Goal: Transaction & Acquisition: Purchase product/service

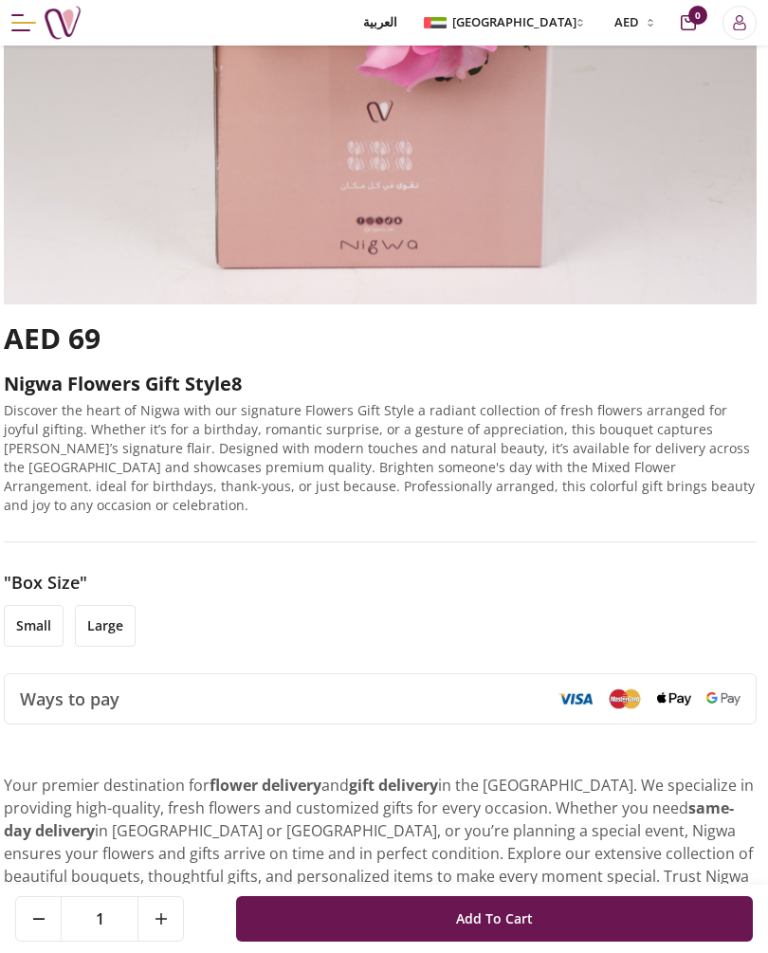
scroll to position [571, 4]
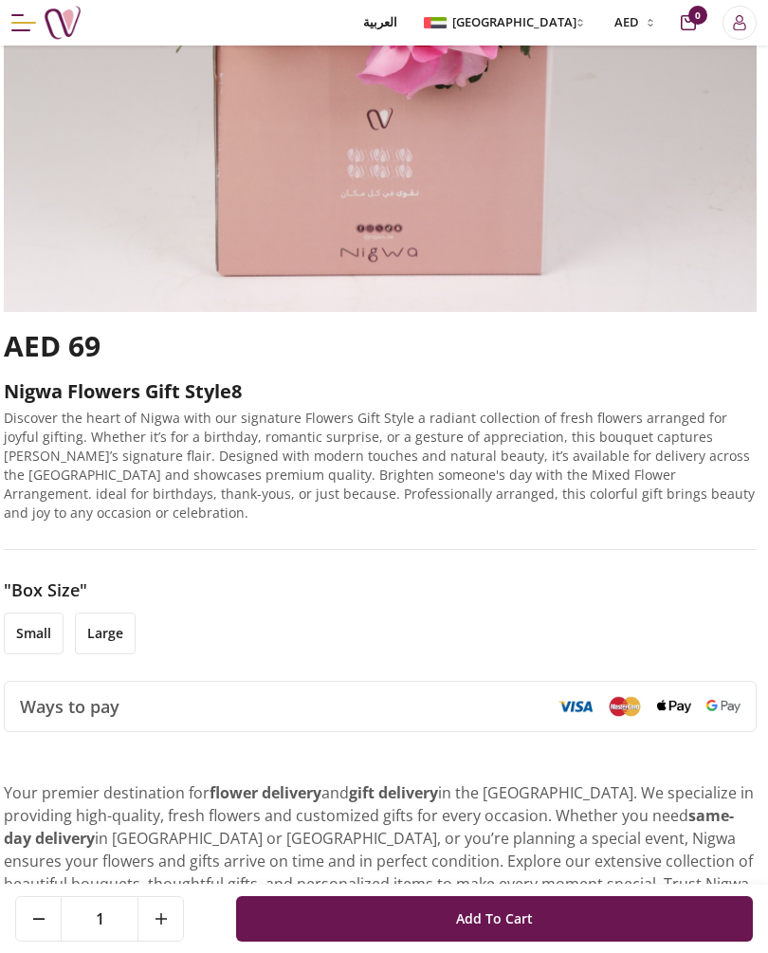
click at [34, 612] on li "small" at bounding box center [34, 633] width 60 height 42
click at [41, 615] on li "small" at bounding box center [34, 633] width 60 height 42
click at [107, 614] on li "large" at bounding box center [105, 633] width 61 height 42
click at [36, 616] on li "small" at bounding box center [34, 633] width 60 height 42
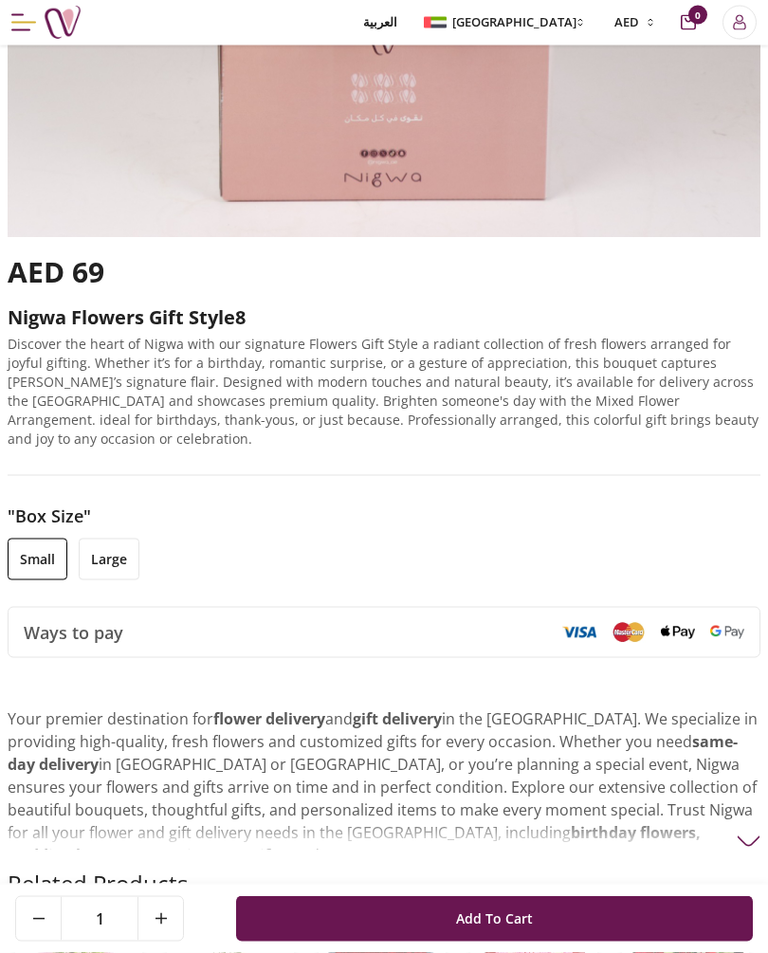
scroll to position [645, 0]
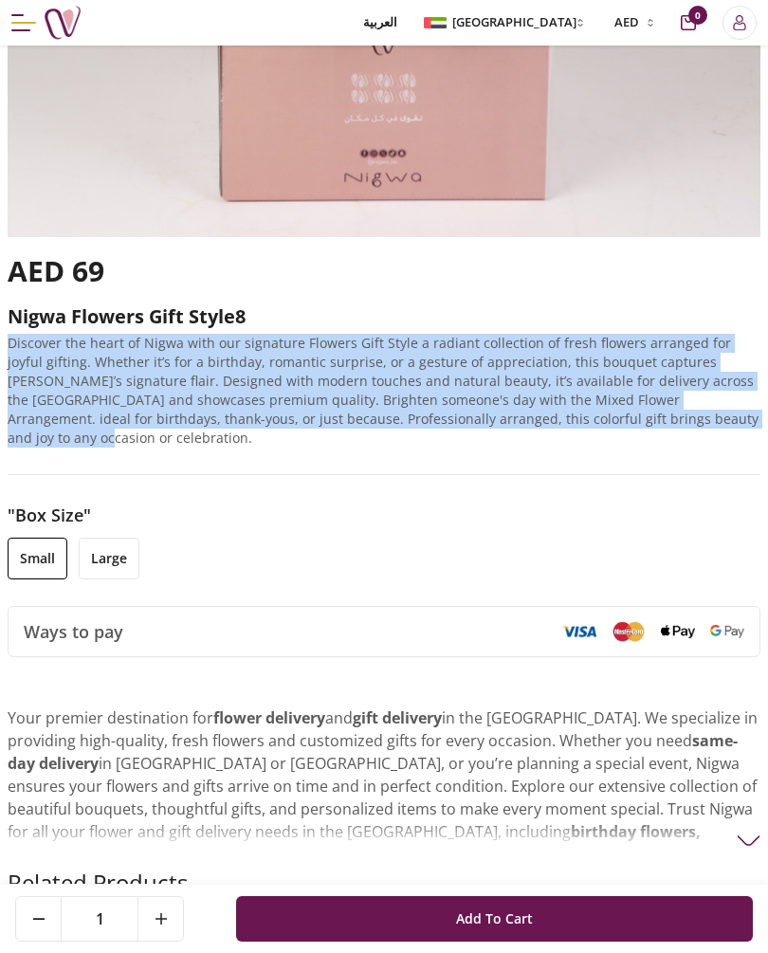
copy p "Discover the heart of Nigwa with our signature Flowers Gift Style a radiant col…"
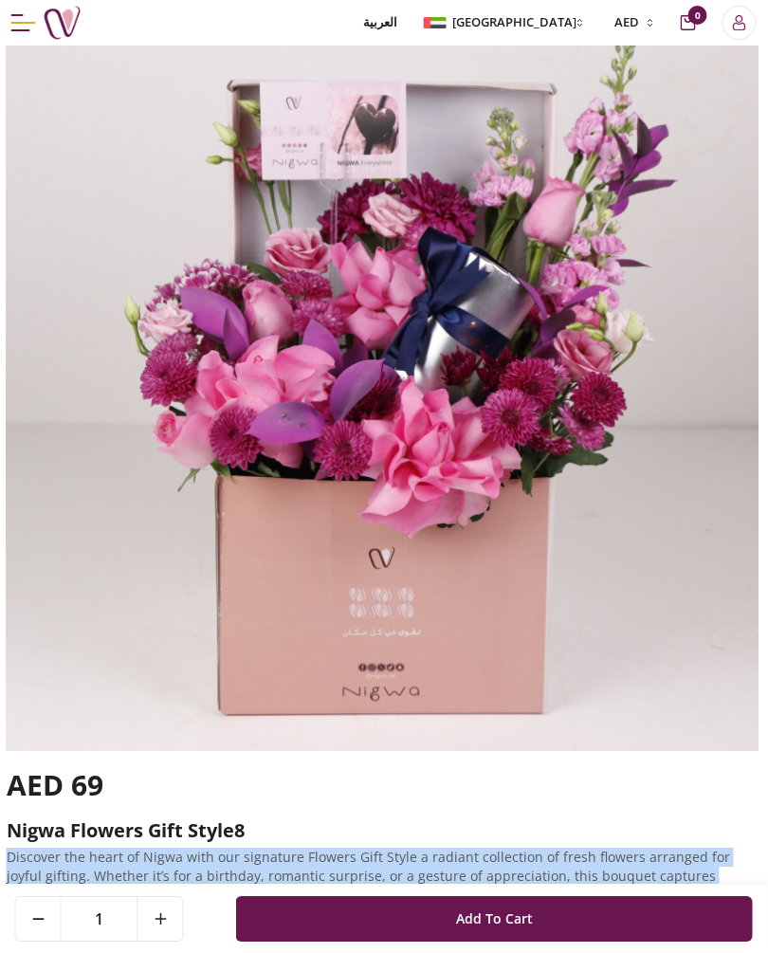
scroll to position [0, 1]
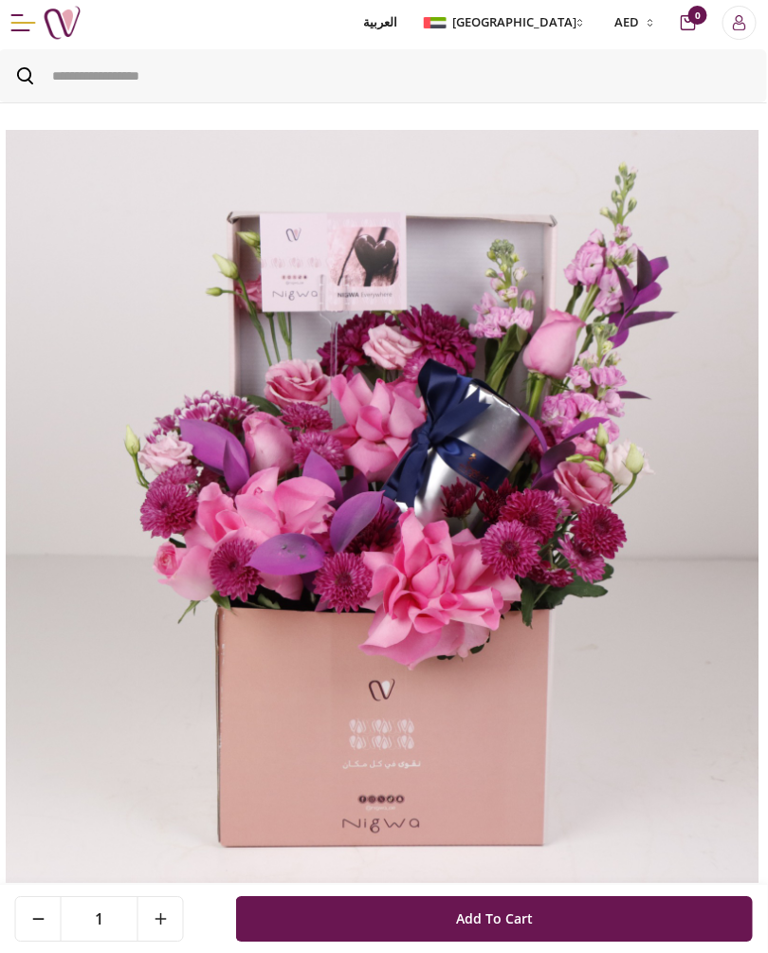
click at [53, 32] on img at bounding box center [63, 23] width 38 height 38
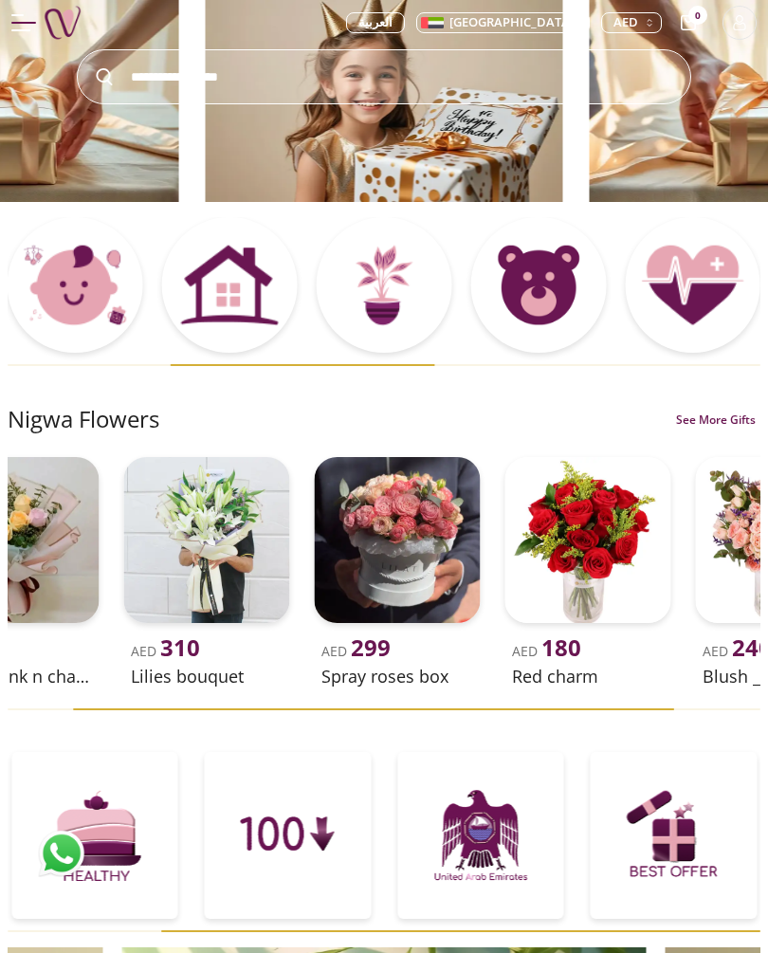
click at [82, 530] on img at bounding box center [16, 540] width 166 height 166
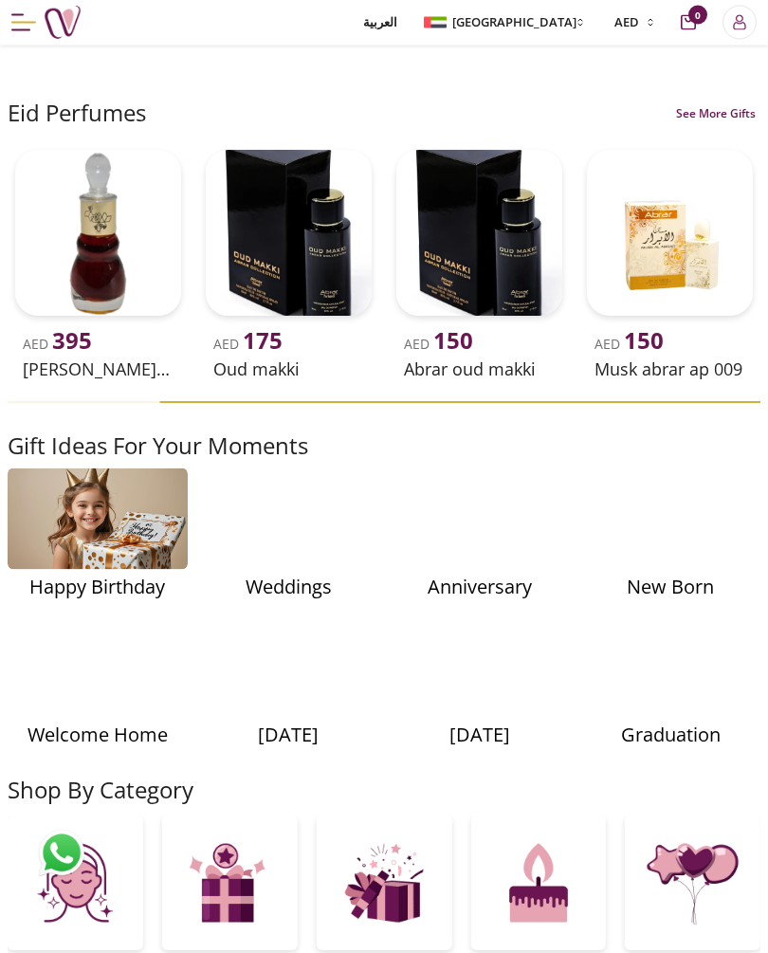
scroll to position [1599, 0]
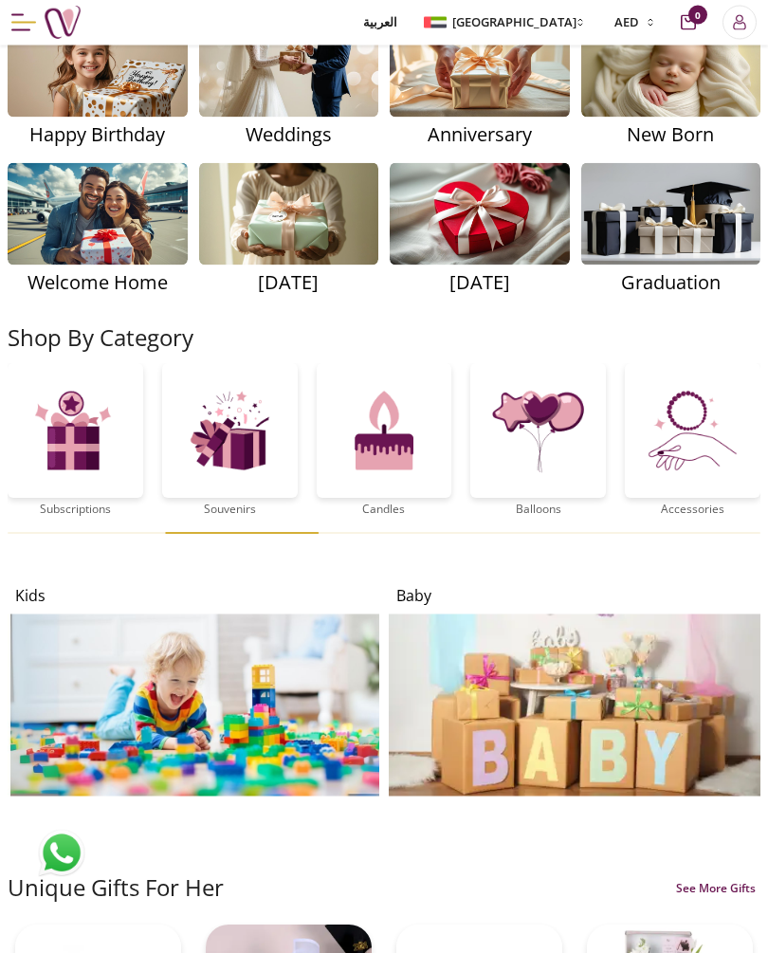
click at [54, 118] on img at bounding box center [98, 66] width 180 height 101
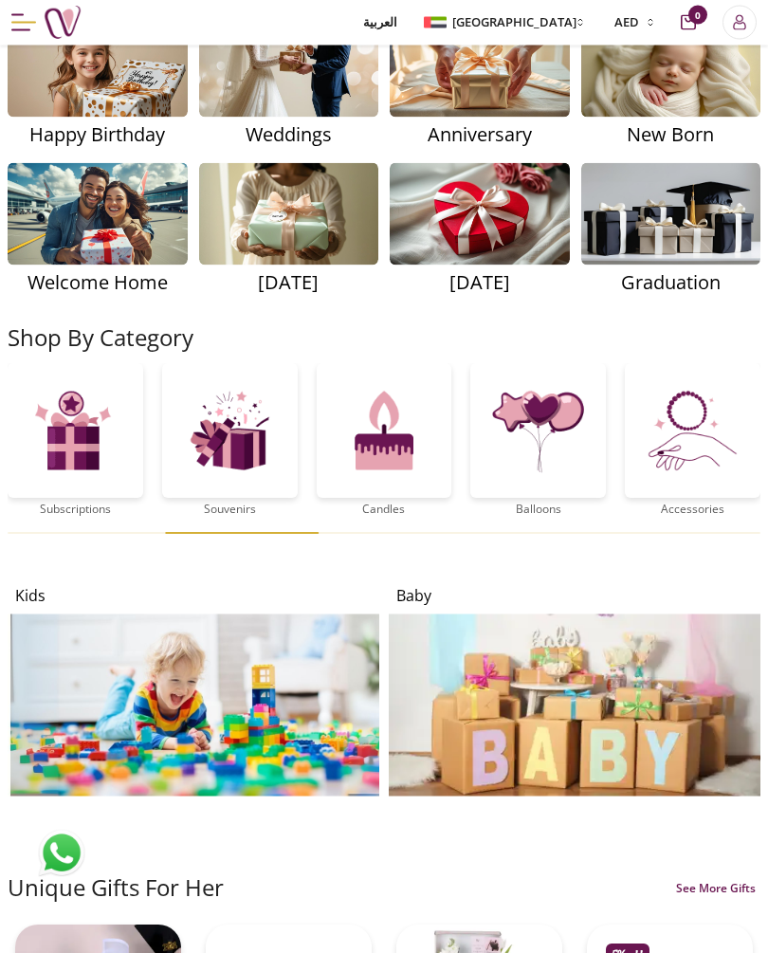
scroll to position [2051, 0]
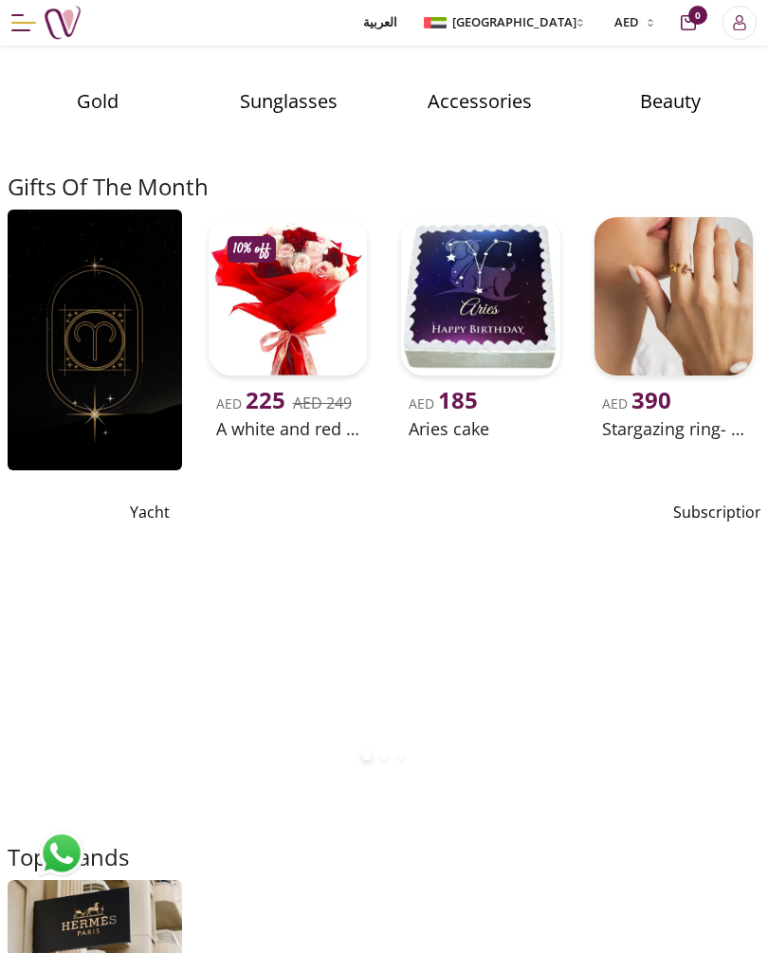
scroll to position [3973, 0]
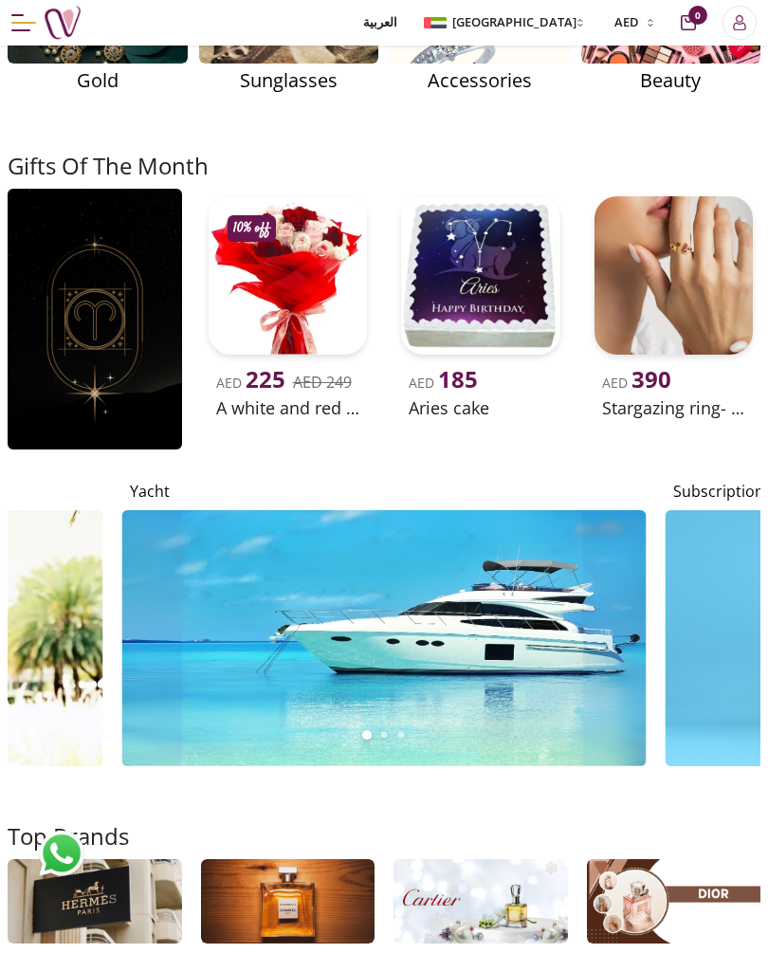
click at [638, 64] on img at bounding box center [671, 19] width 180 height 88
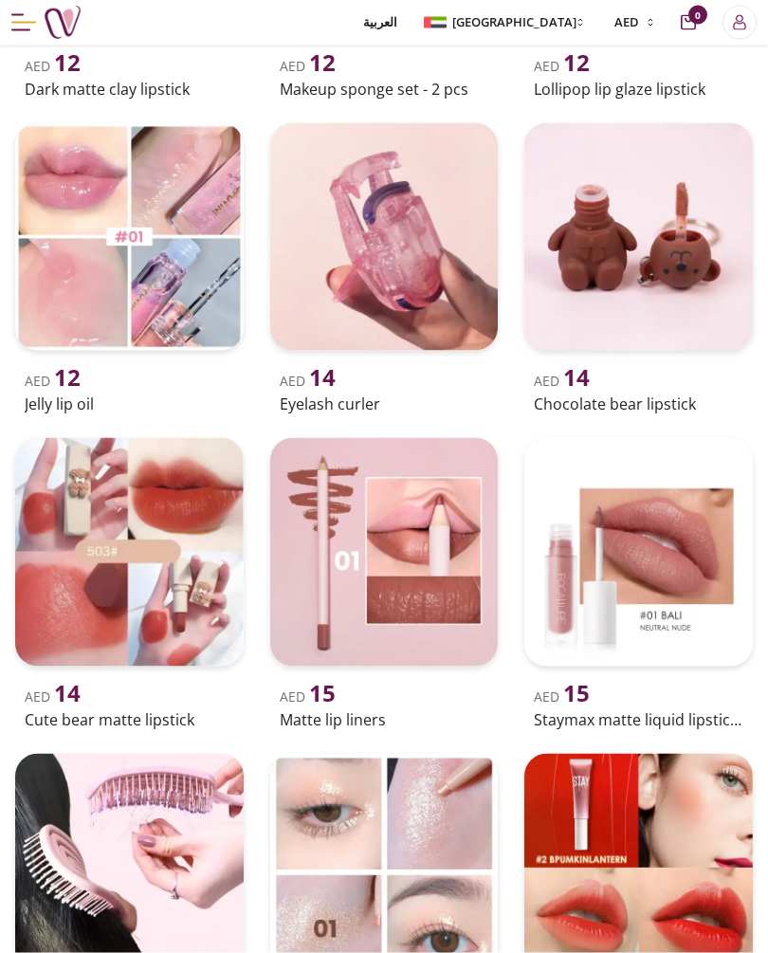
scroll to position [2506, 0]
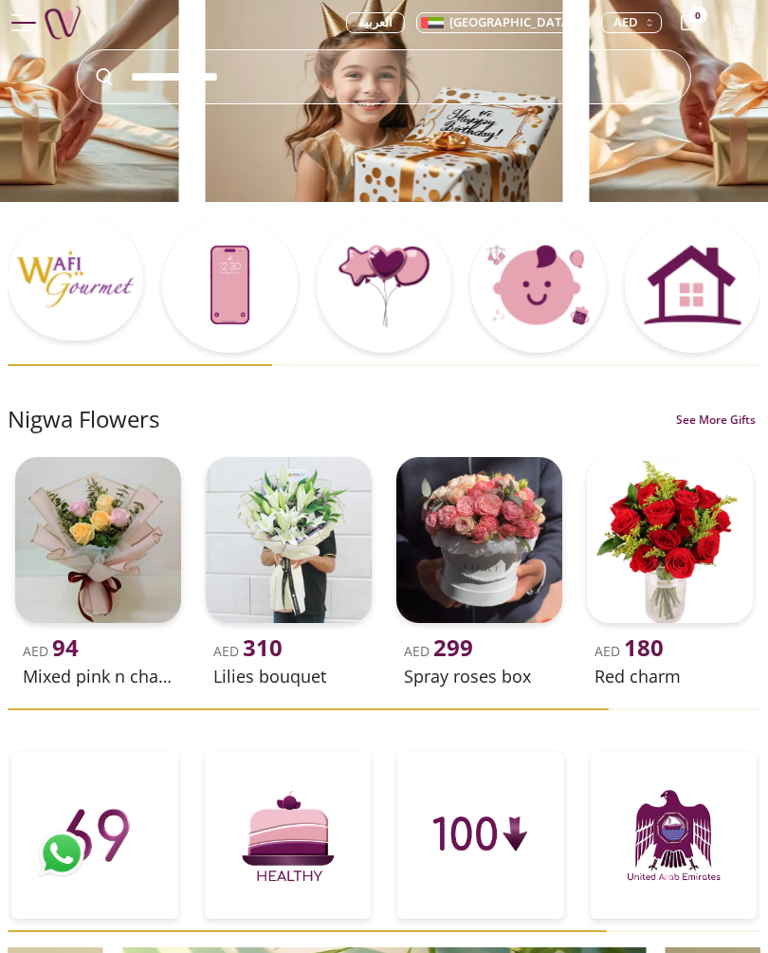
click at [13, 27] on span "Menu" at bounding box center [23, 22] width 25 height 17
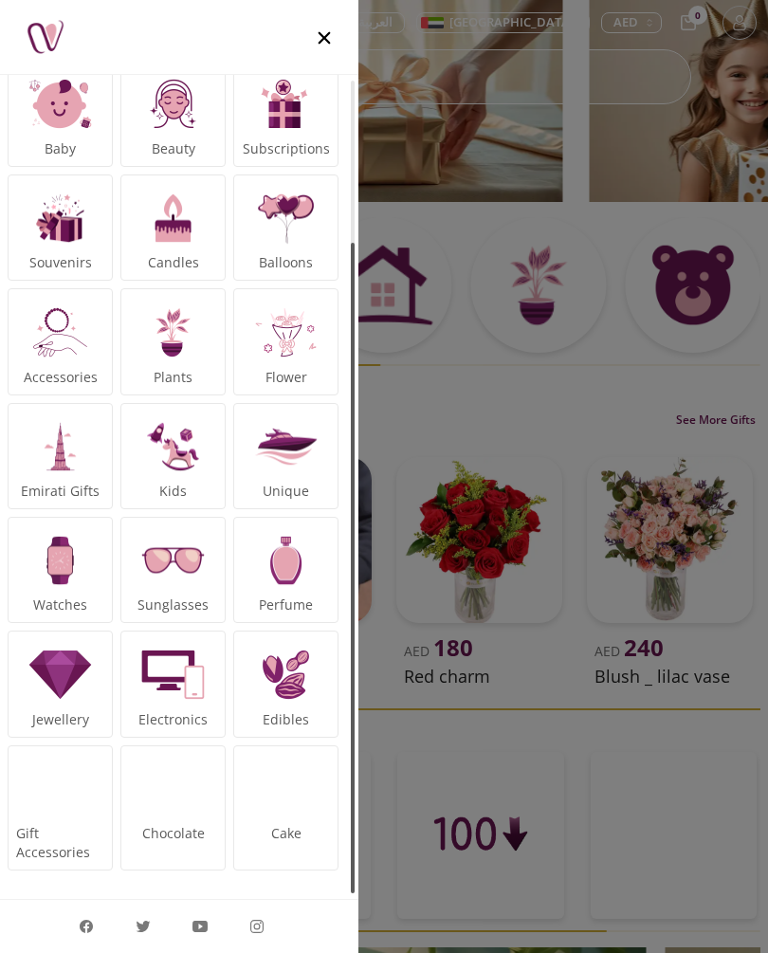
scroll to position [205, 0]
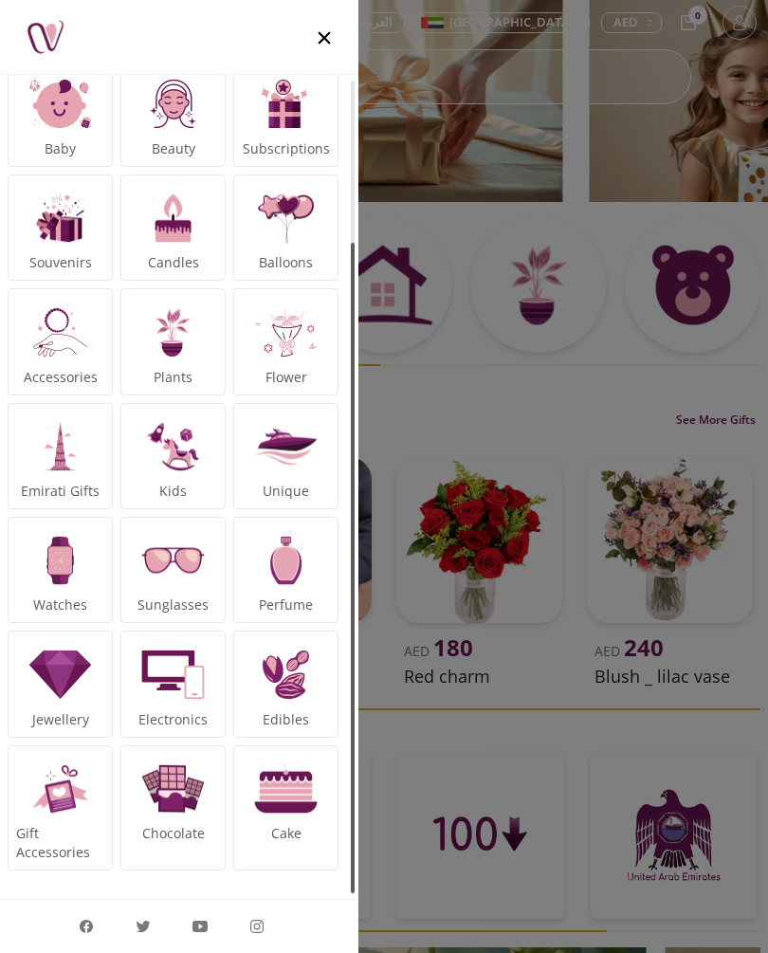
click at [251, 800] on img at bounding box center [285, 789] width 70 height 70
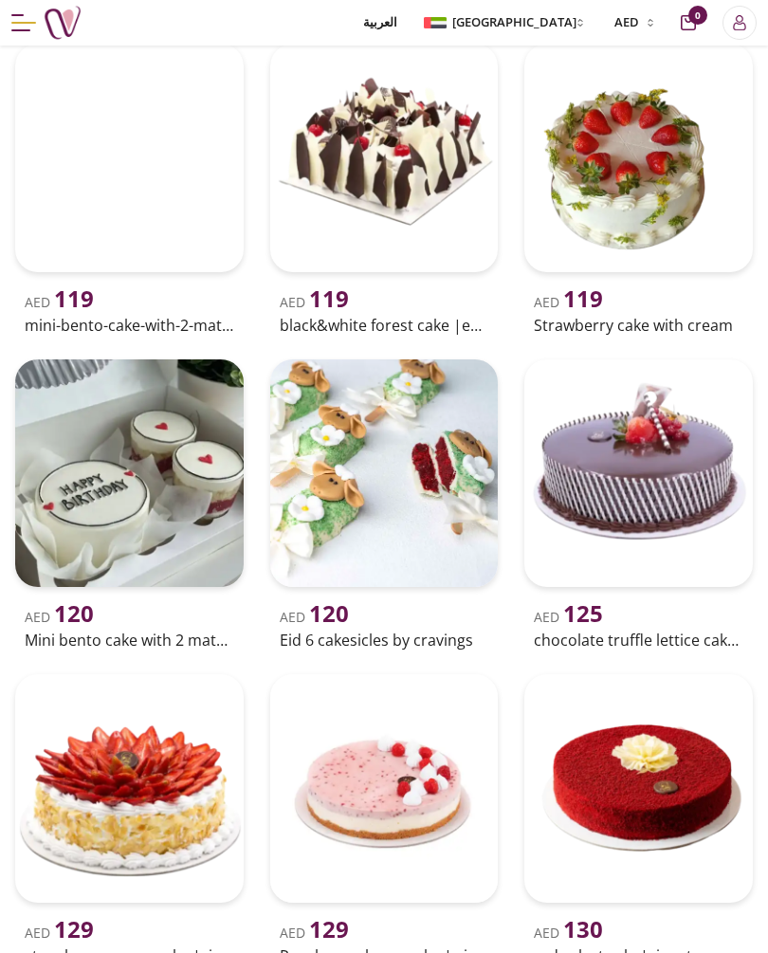
scroll to position [7916, 0]
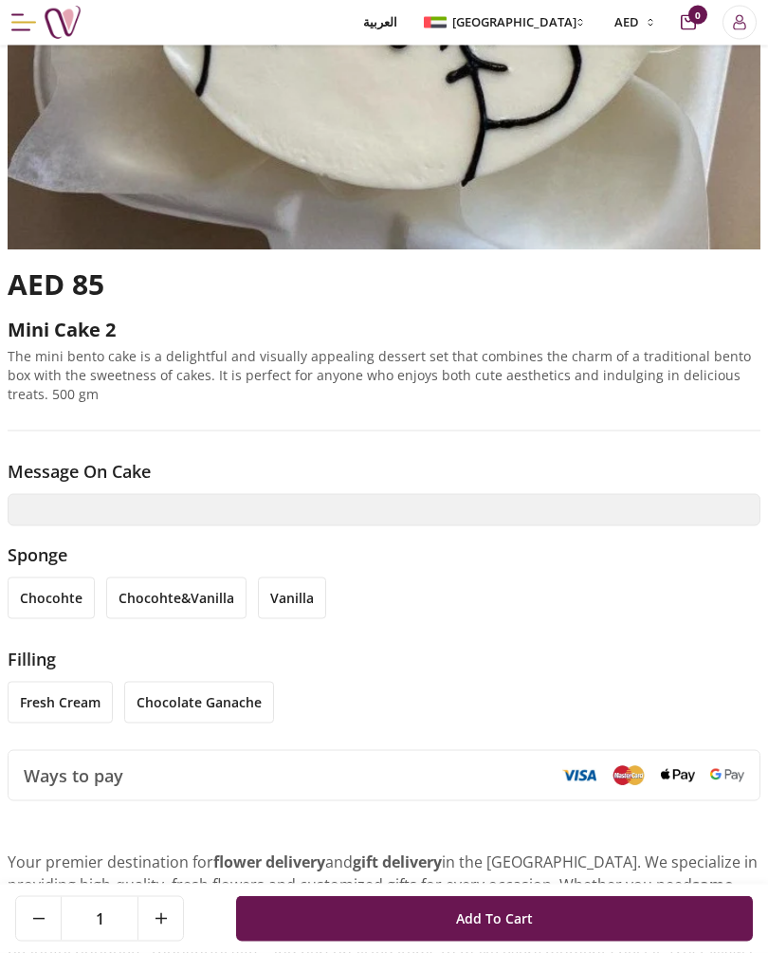
scroll to position [633, 0]
click at [29, 695] on li "fresh cream" at bounding box center [60, 702] width 105 height 42
click at [27, 590] on li "chocohte" at bounding box center [51, 597] width 87 height 42
click at [281, 600] on li "vanilla" at bounding box center [292, 597] width 68 height 42
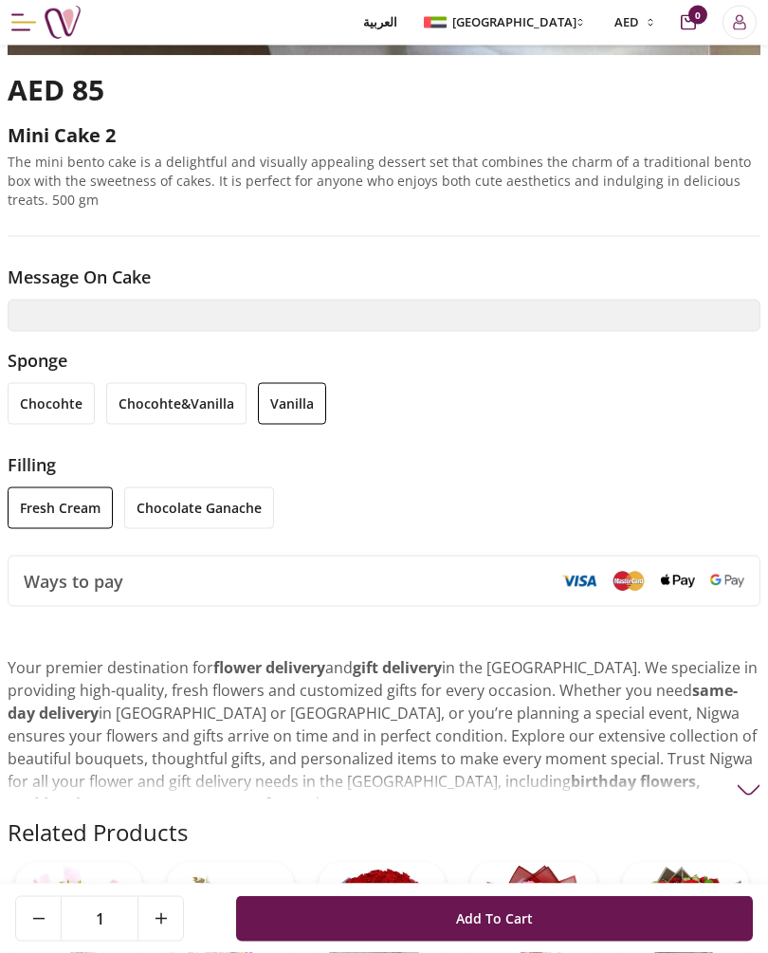
scroll to position [799, 0]
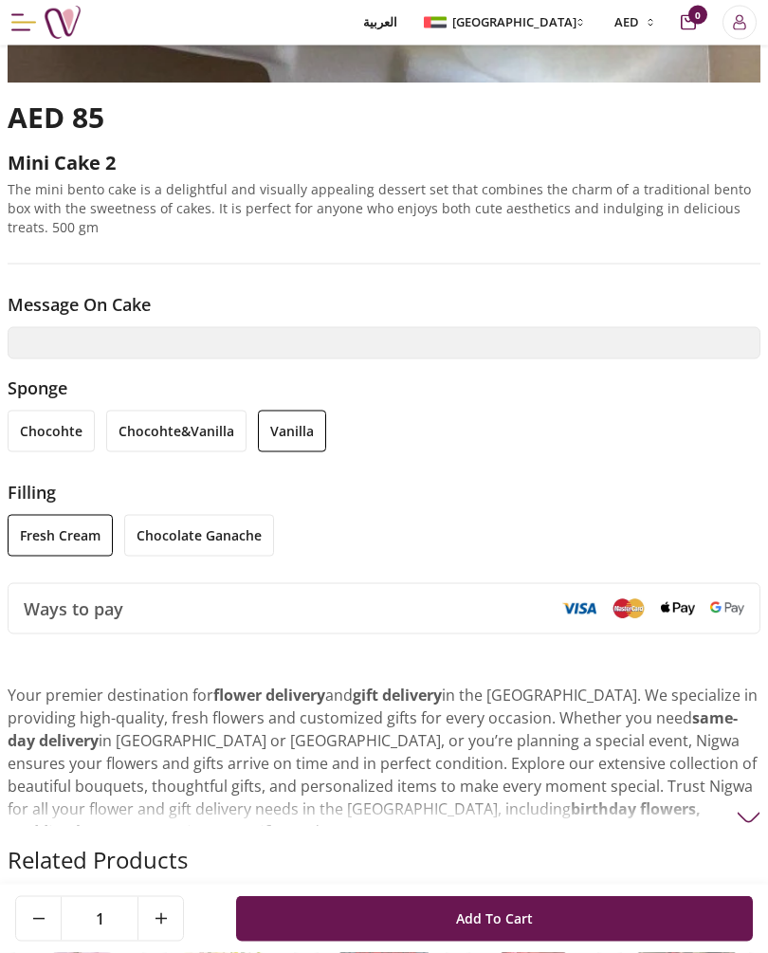
click at [197, 438] on li "chocohte&vanilla" at bounding box center [176, 431] width 140 height 42
click at [50, 431] on li "chocohte" at bounding box center [51, 431] width 87 height 42
click at [156, 533] on li "chocolate ganache" at bounding box center [199, 536] width 150 height 42
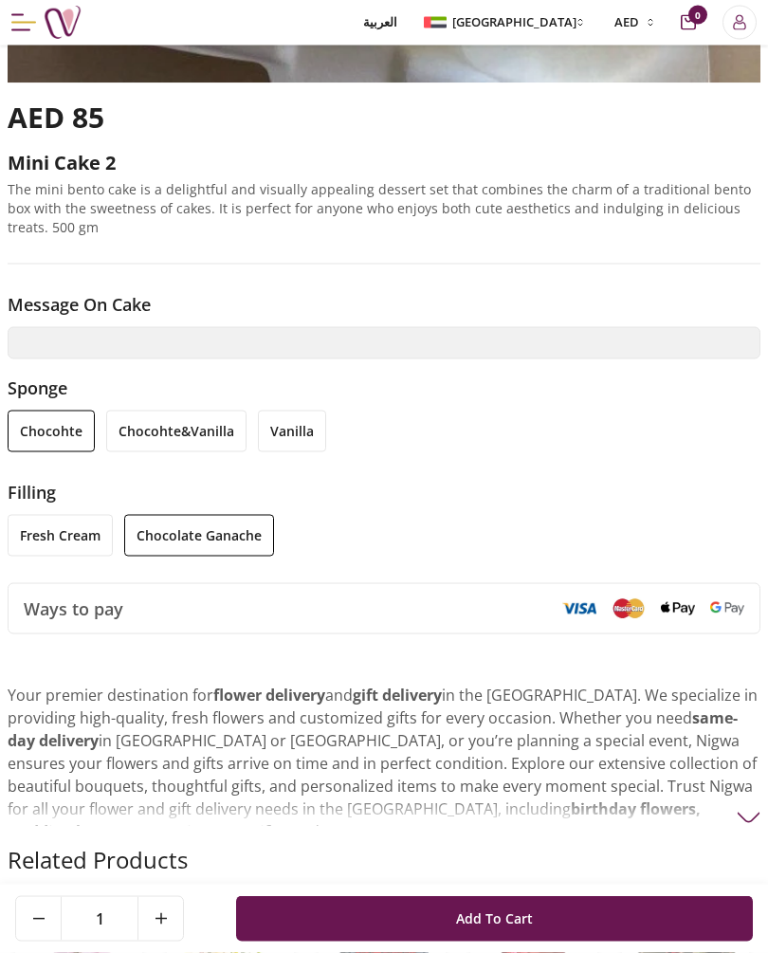
click at [64, 542] on li "fresh cream" at bounding box center [60, 536] width 105 height 42
